Goal: Transaction & Acquisition: Purchase product/service

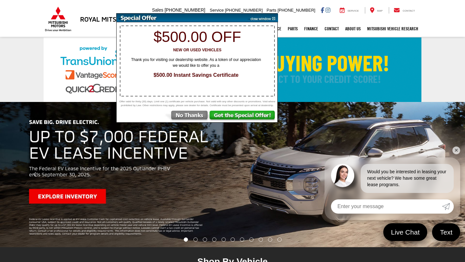
click at [195, 118] on img at bounding box center [186, 117] width 45 height 12
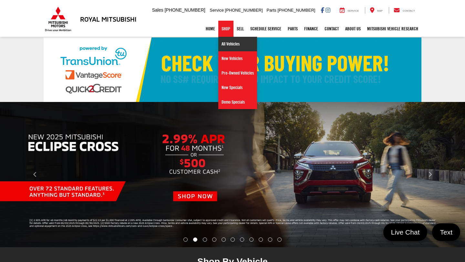
click at [225, 48] on link "All Vehicles" at bounding box center [237, 44] width 39 height 15
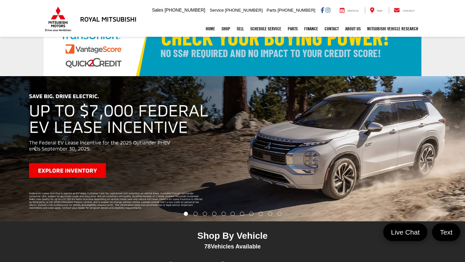
scroll to position [26, 0]
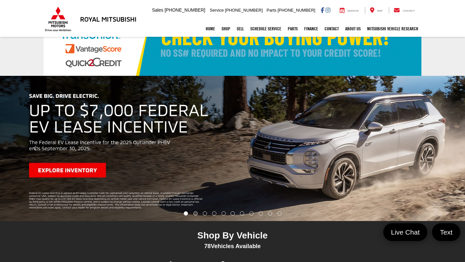
click at [196, 215] on li "Go to slide number 2." at bounding box center [195, 213] width 4 height 4
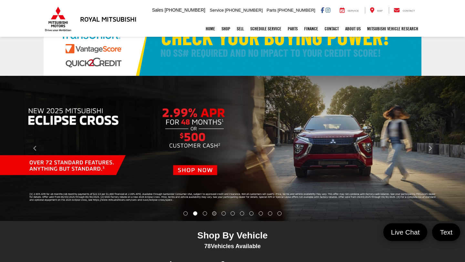
click at [212, 214] on li "Go to slide number 4." at bounding box center [214, 213] width 4 height 4
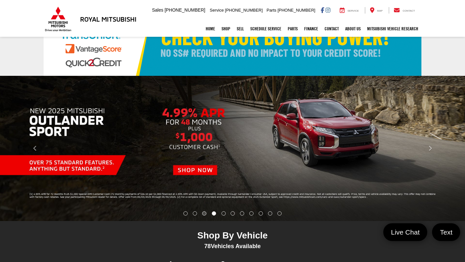
click at [205, 214] on li "Go to slide number 3." at bounding box center [204, 213] width 4 height 4
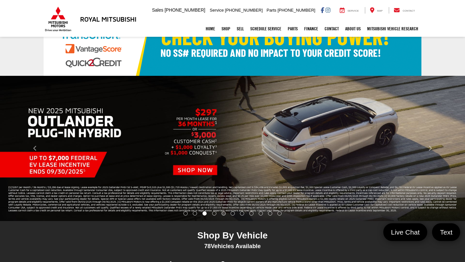
click at [221, 214] on li "Go to slide number 5." at bounding box center [223, 213] width 4 height 4
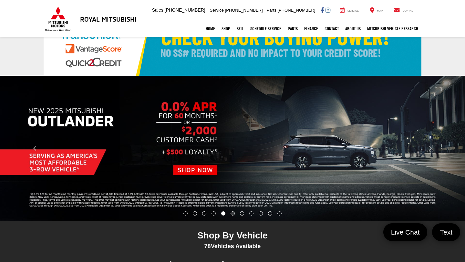
click at [233, 214] on li "Go to slide number 6." at bounding box center [233, 213] width 4 height 4
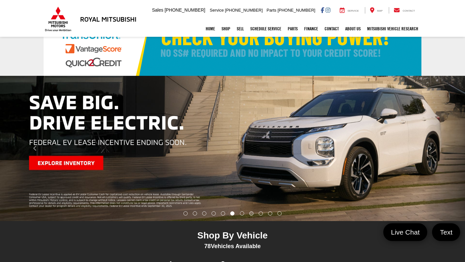
click at [249, 213] on li "Go to slide number 8." at bounding box center [251, 213] width 4 height 4
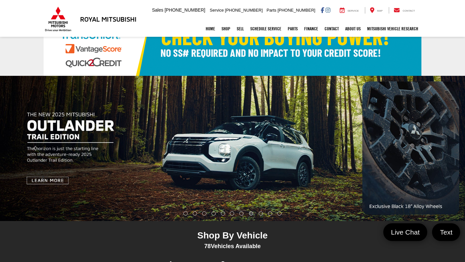
click at [251, 214] on li "Go to slide number 8." at bounding box center [251, 213] width 4 height 4
click at [205, 30] on link "Home" at bounding box center [210, 29] width 16 height 16
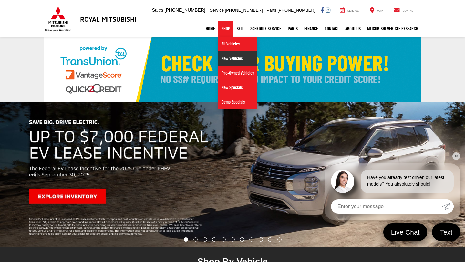
click at [231, 63] on link "New Vehicles" at bounding box center [237, 58] width 39 height 15
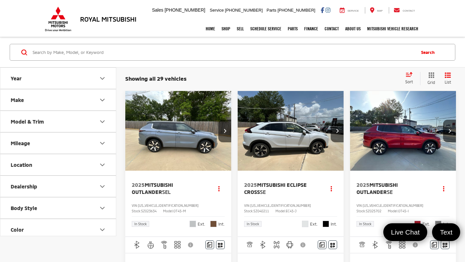
click at [103, 119] on icon "Model & Trim" at bounding box center [102, 122] width 8 height 8
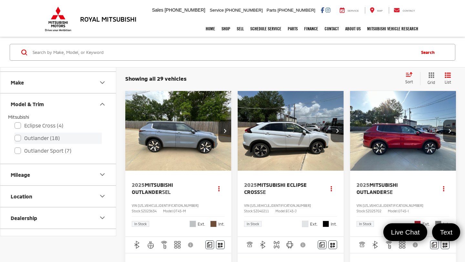
scroll to position [20, 0]
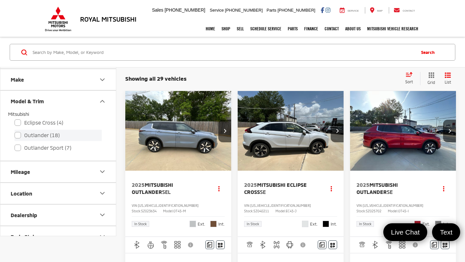
click at [19, 137] on label "Outlander (18)" at bounding box center [58, 135] width 87 height 11
click at [15, 131] on input "Outlander (18)" at bounding box center [15, 131] width 0 height 0
checkbox input "true"
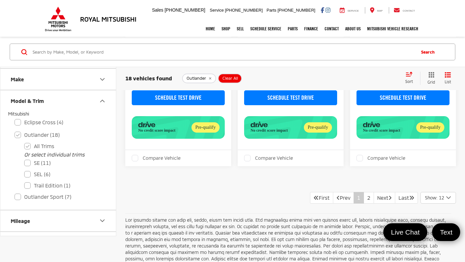
scroll to position [1286, 0]
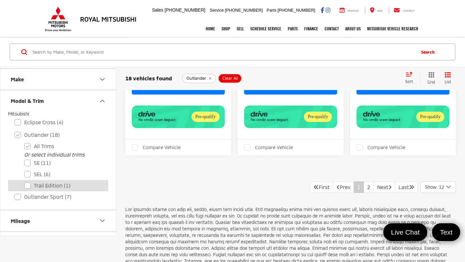
click at [29, 187] on label "Trail Edition (1)" at bounding box center [62, 185] width 77 height 11
click at [25, 182] on Edition "Trail Edition (1)" at bounding box center [24, 181] width 0 height 0
checkbox Edition "true"
checkbox input "false"
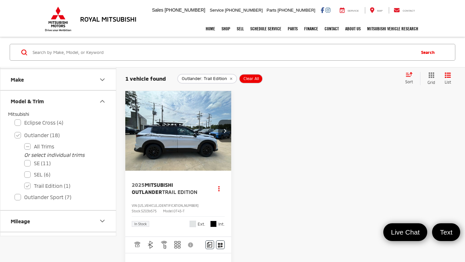
click at [178, 143] on img "2025 Mitsubishi Outlander Trail Edition 0" at bounding box center [178, 131] width 107 height 80
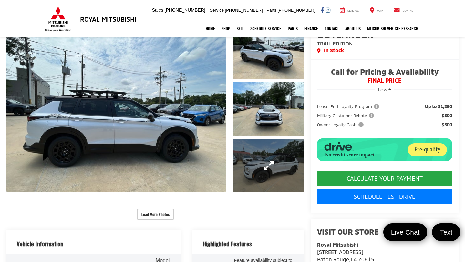
scroll to position [81, 0]
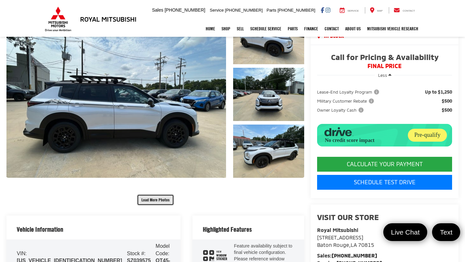
click at [160, 199] on button "Load More Photos" at bounding box center [155, 199] width 37 height 11
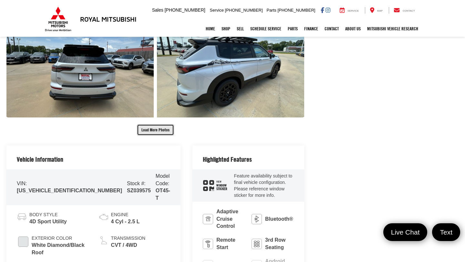
scroll to position [310, 0]
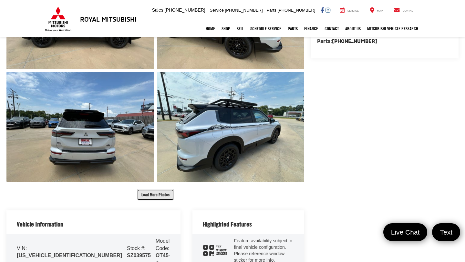
click at [155, 191] on button "Load More Photos" at bounding box center [155, 194] width 37 height 11
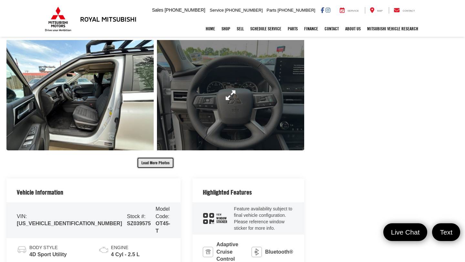
scroll to position [570, 0]
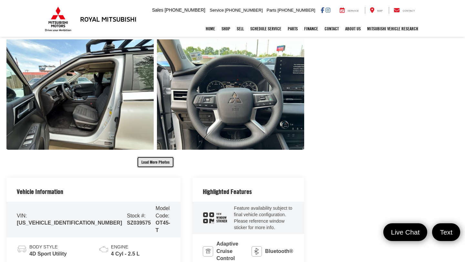
click at [160, 157] on button "Load More Photos" at bounding box center [155, 162] width 37 height 11
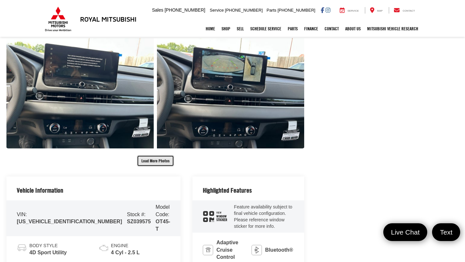
scroll to position [805, 0]
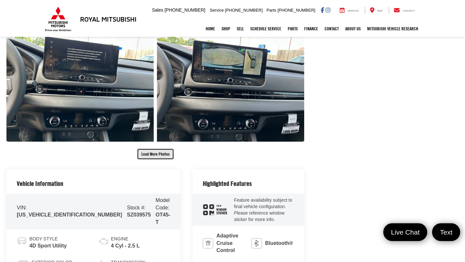
click at [159, 149] on button "Load More Photos" at bounding box center [155, 154] width 37 height 11
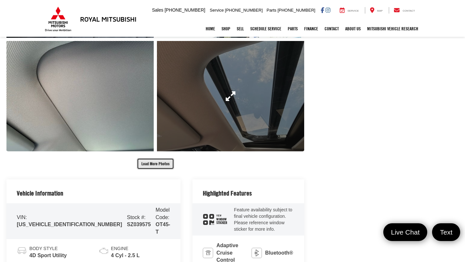
scroll to position [1017, 0]
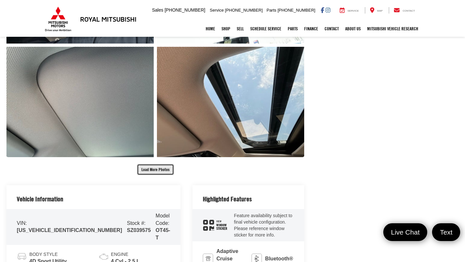
click at [157, 164] on button "Load More Photos" at bounding box center [155, 169] width 37 height 11
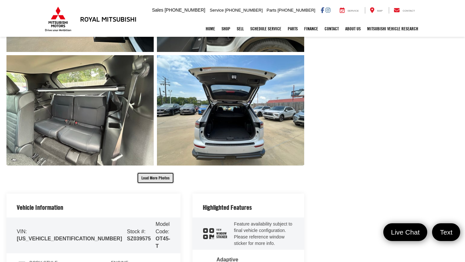
scroll to position [1245, 0]
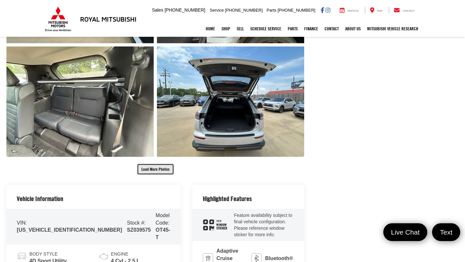
click at [156, 164] on button "Load More Photos" at bounding box center [155, 169] width 37 height 11
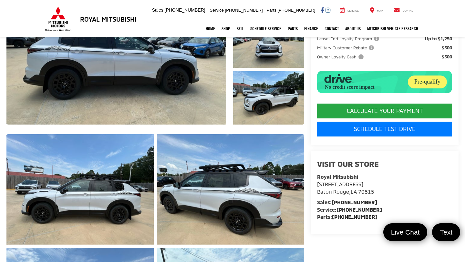
scroll to position [0, 0]
